Goal: Find specific page/section: Find specific page/section

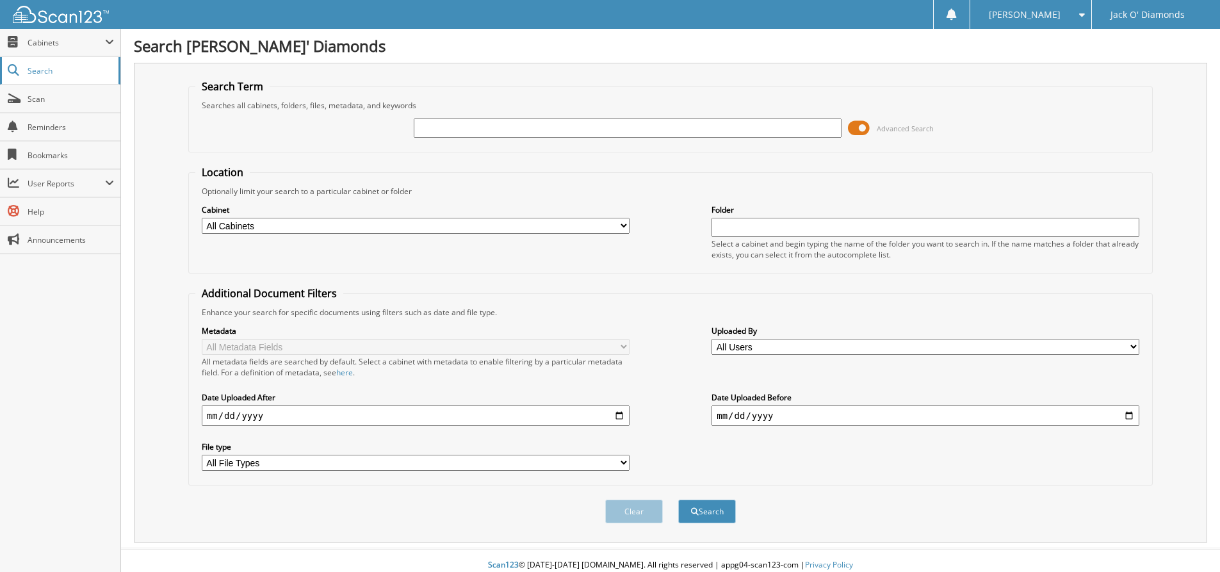
click at [37, 74] on span "Search" at bounding box center [70, 70] width 85 height 11
type input "603557"
click at [678, 500] on button "Search" at bounding box center [707, 512] width 58 height 24
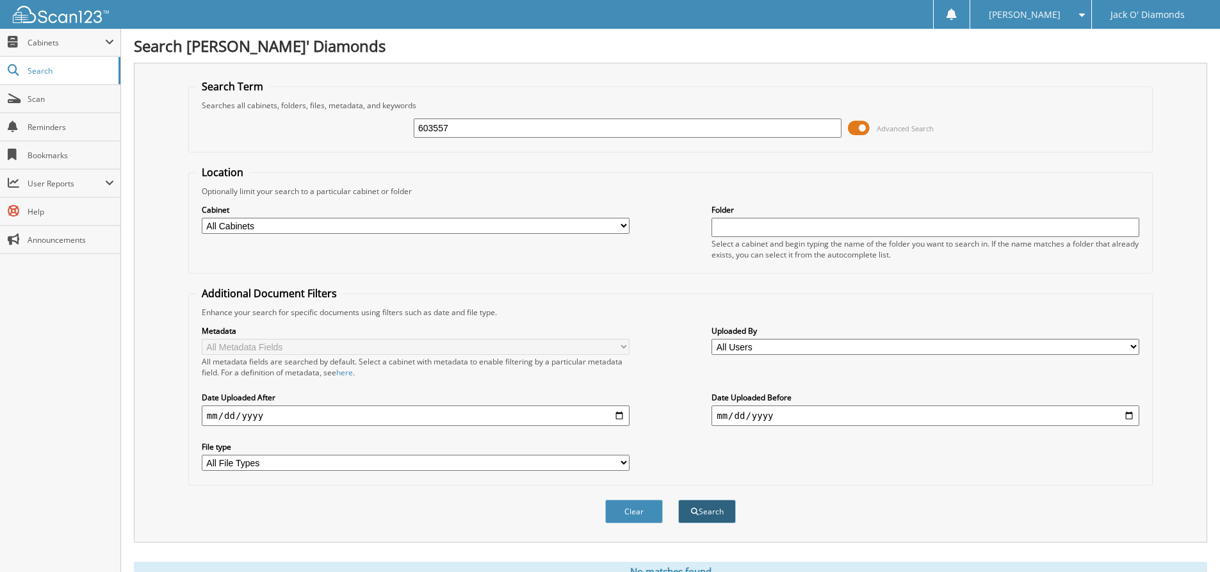
click at [703, 510] on button "Search" at bounding box center [707, 512] width 58 height 24
